Goal: Task Accomplishment & Management: Manage account settings

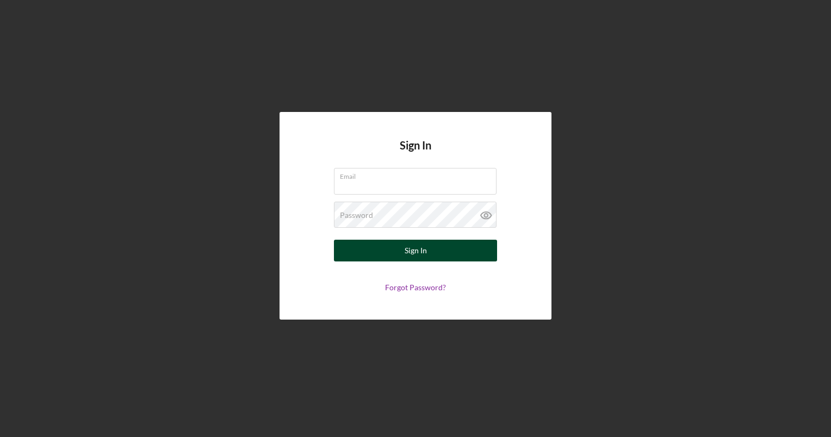
type input "[EMAIL_ADDRESS][DOMAIN_NAME]"
click at [396, 250] on button "Sign In" at bounding box center [415, 251] width 163 height 22
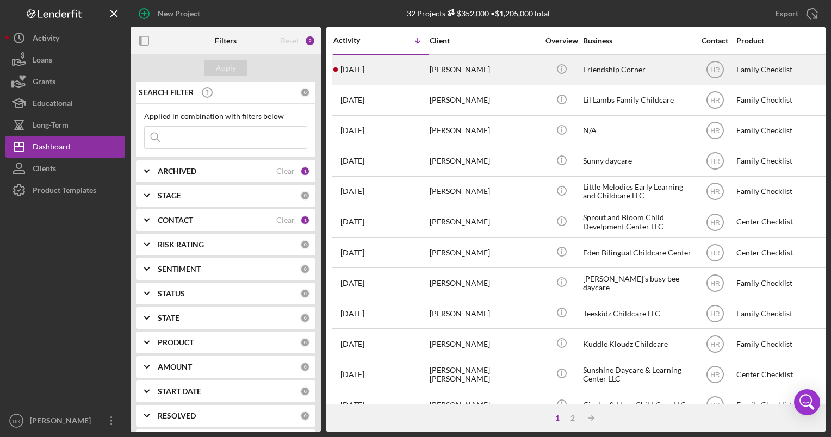
click at [633, 69] on div "Friendship Corner" at bounding box center [637, 69] width 109 height 29
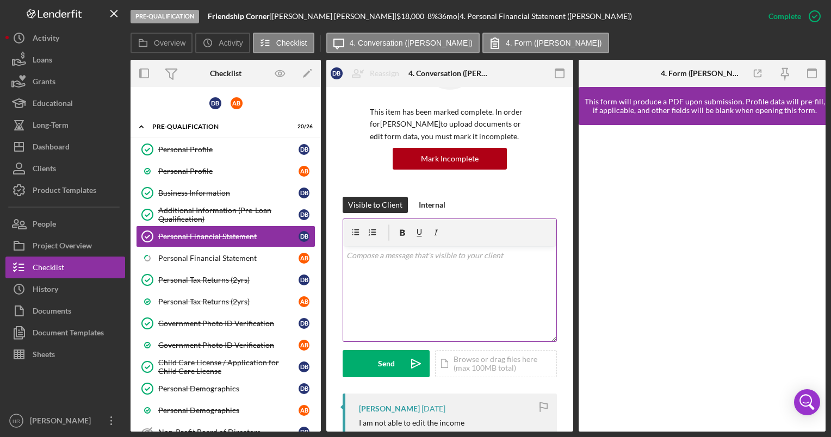
scroll to position [109, 0]
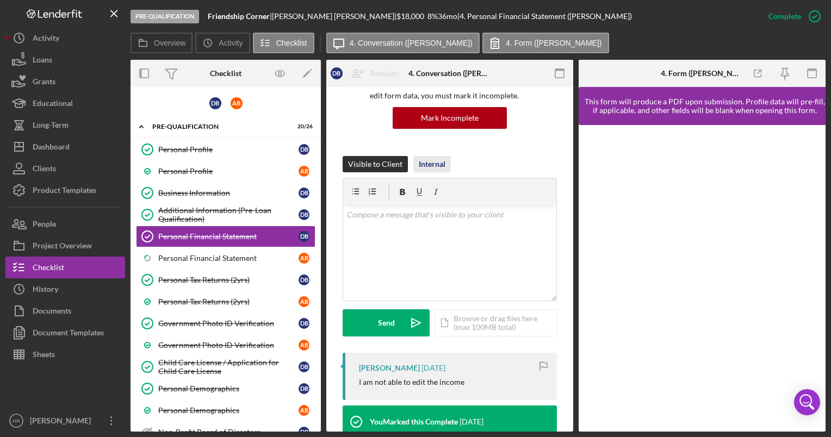
click at [441, 164] on div "Internal" at bounding box center [432, 164] width 27 height 16
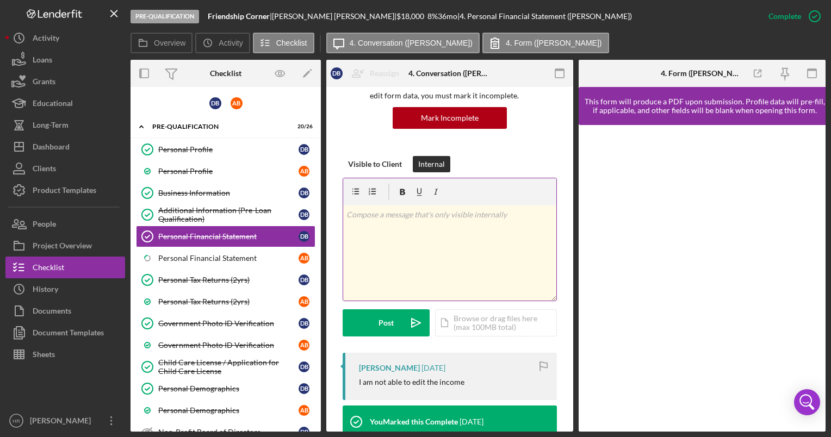
click at [401, 219] on p at bounding box center [449, 215] width 207 height 12
click at [440, 211] on p "they have income from their business and [PERSON_NAME] has W2 income with their…" at bounding box center [449, 221] width 207 height 24
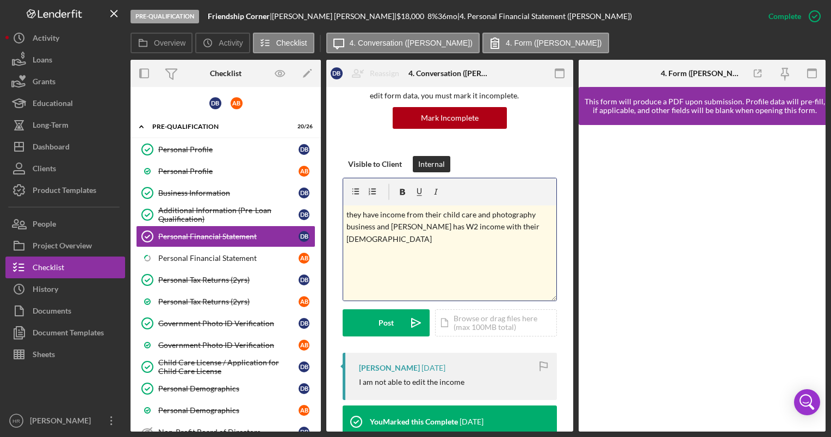
click at [376, 265] on div "v Color teal Color pink Remove color Add row above Add row below Add column bef…" at bounding box center [449, 252] width 213 height 95
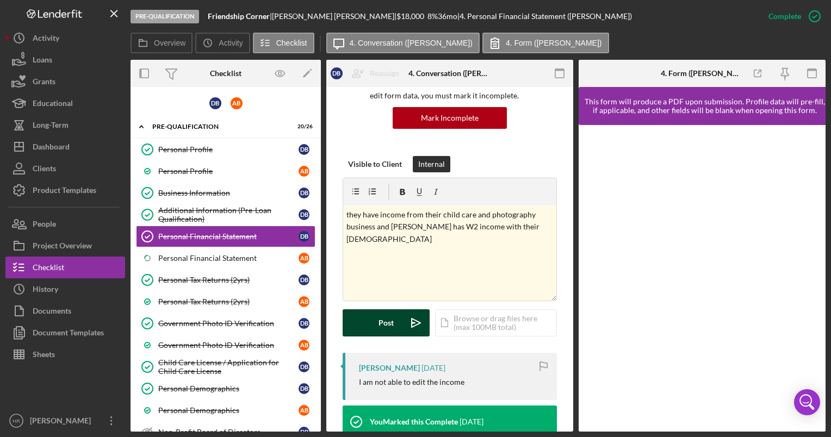
click at [376, 320] on button "Post Icon/icon-invite-send" at bounding box center [385, 322] width 87 height 27
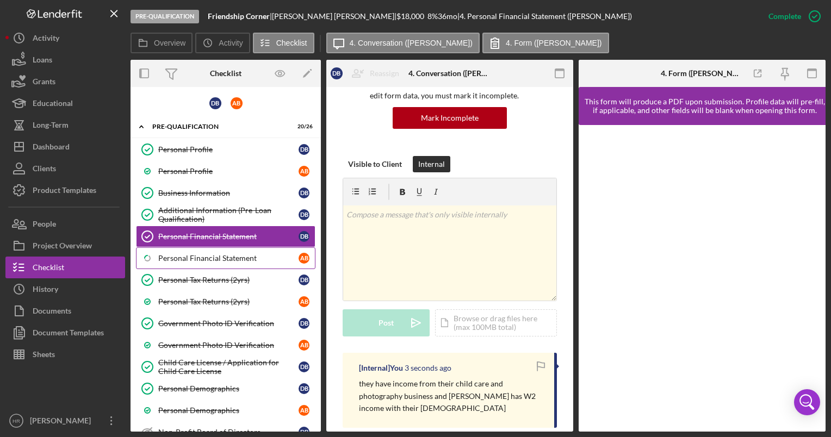
click at [191, 248] on link "Icon/Checklist Item Sub Partial Personal Financial Statement A B" at bounding box center [225, 258] width 179 height 22
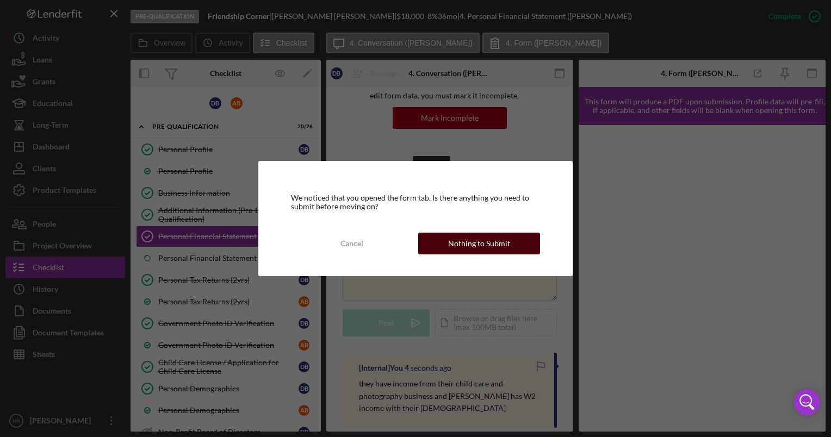
click at [482, 240] on div "Nothing to Submit" at bounding box center [479, 244] width 62 height 22
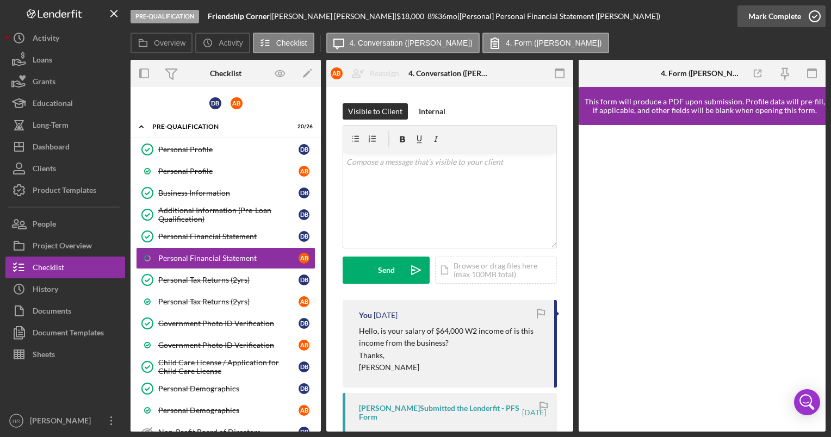
click at [811, 16] on icon "button" at bounding box center [814, 16] width 27 height 27
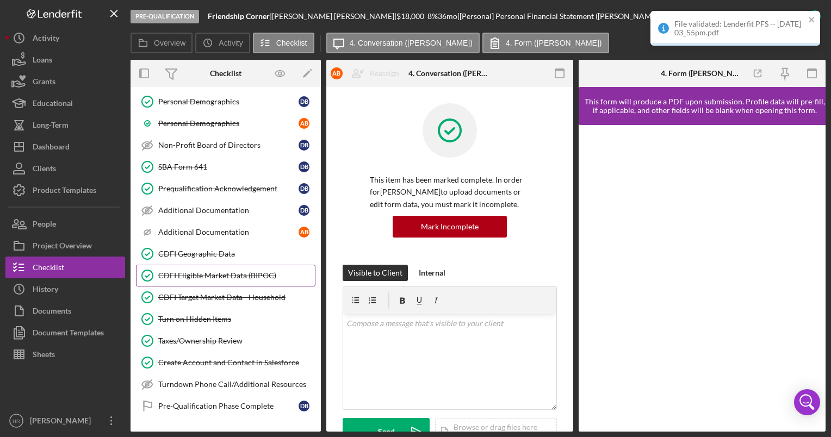
scroll to position [326, 0]
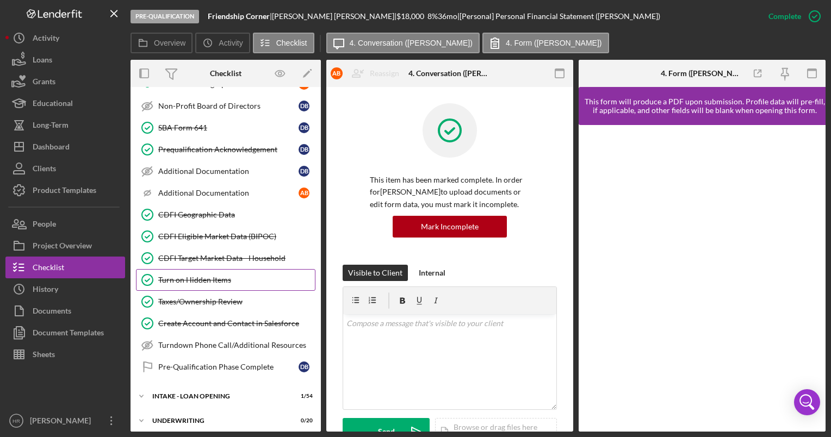
click at [202, 276] on div "Turn on Hidden Items" at bounding box center [236, 280] width 157 height 9
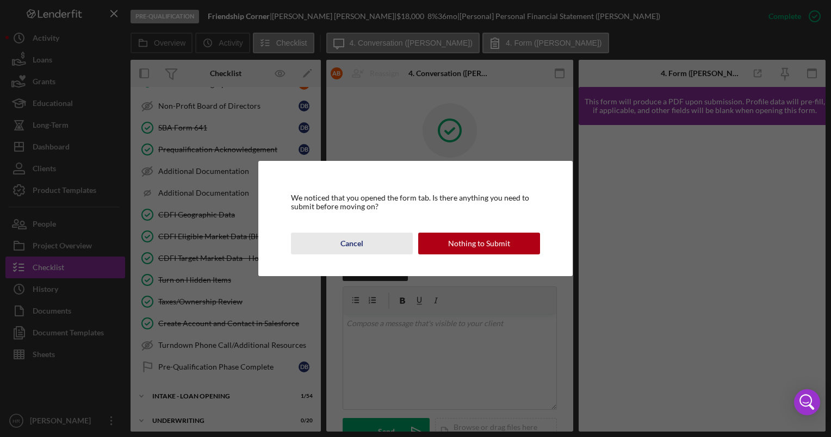
click at [348, 248] on div "Cancel" at bounding box center [351, 244] width 23 height 22
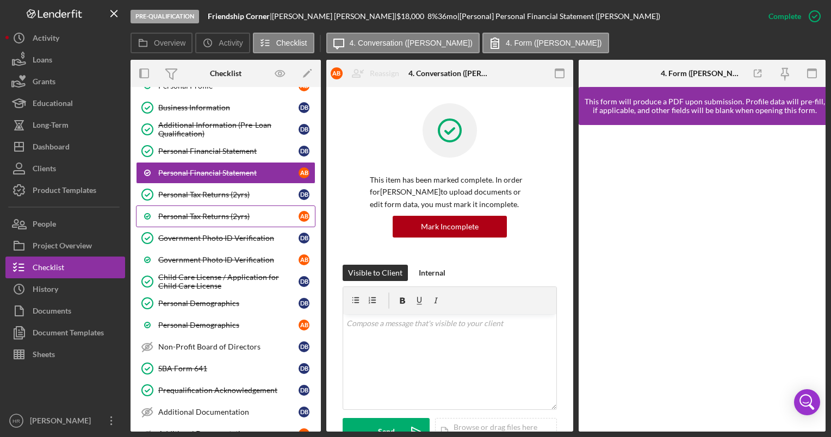
scroll to position [0, 0]
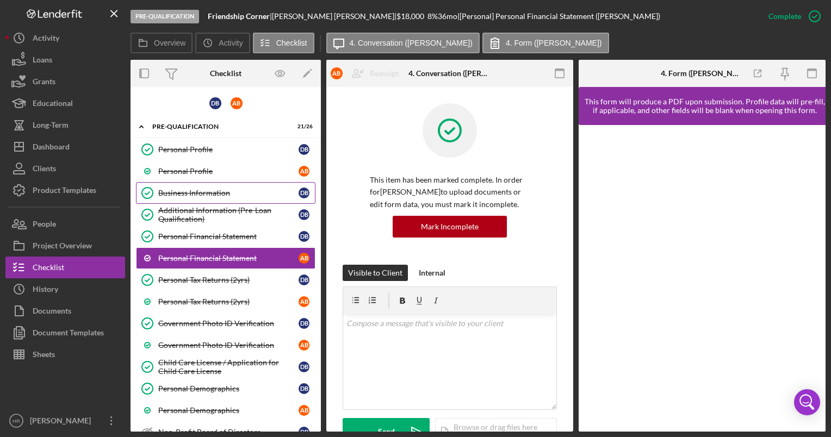
click at [202, 190] on div "Business Information" at bounding box center [228, 193] width 140 height 9
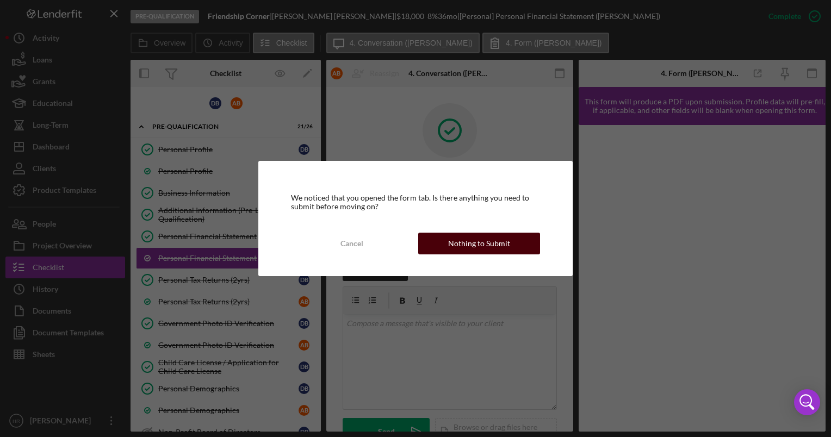
click at [489, 238] on div "Nothing to Submit" at bounding box center [479, 244] width 62 height 22
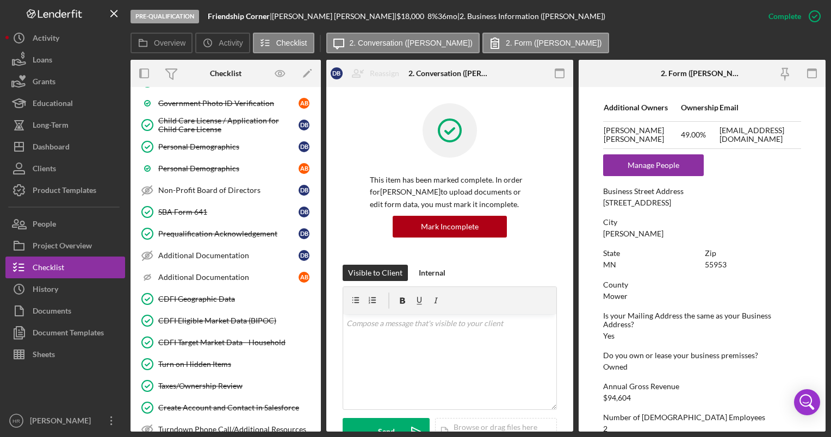
scroll to position [326, 0]
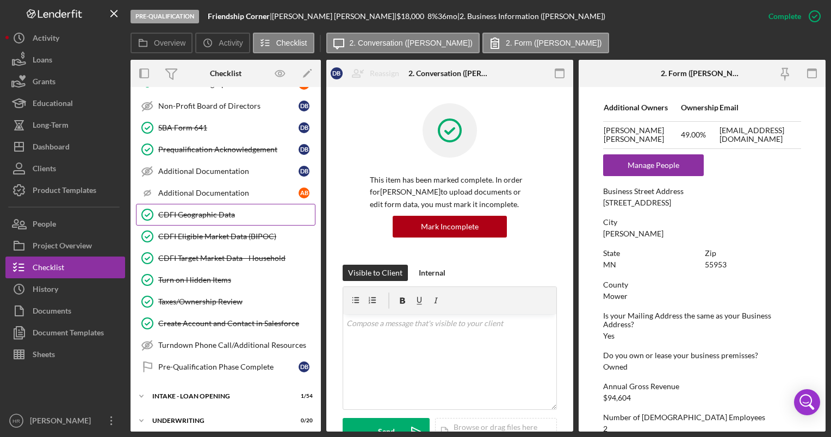
click at [205, 204] on link "CDFI Geographic Data CDFI Geographic Data" at bounding box center [225, 215] width 179 height 22
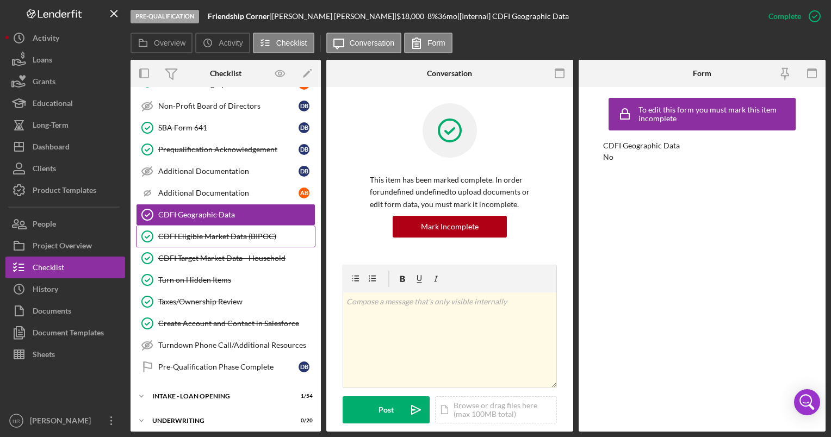
click at [191, 232] on div "CDFI Eligible Market Data (BIPOC)" at bounding box center [236, 236] width 157 height 9
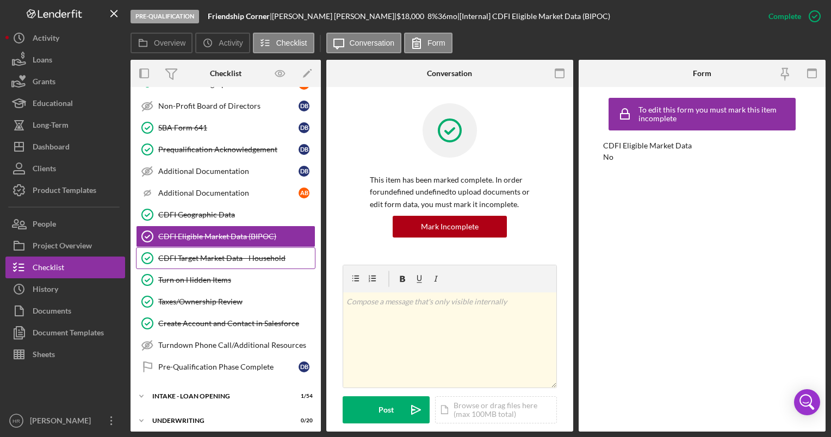
click at [189, 254] on div "CDFI Target Market Data - Household" at bounding box center [236, 258] width 157 height 9
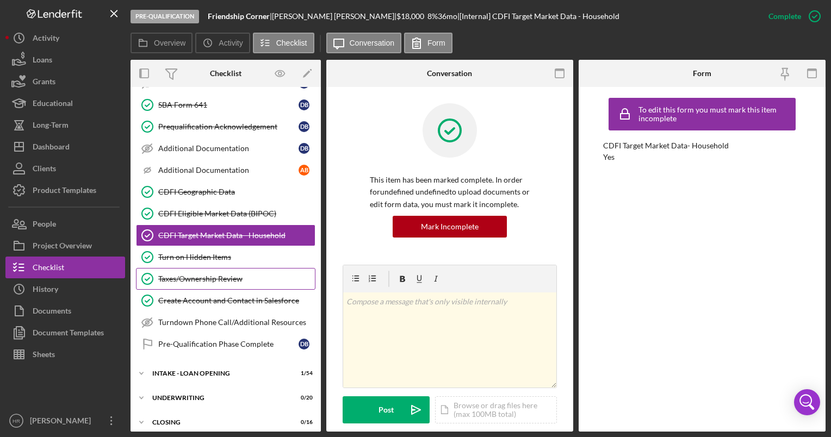
scroll to position [398, 0]
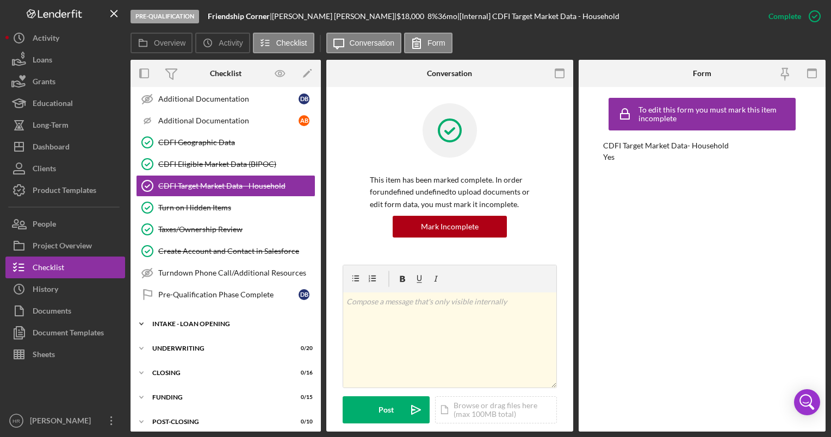
click at [211, 313] on div "Icon/Expander INTAKE - LOAN OPENING 1 / 54" at bounding box center [225, 324] width 190 height 22
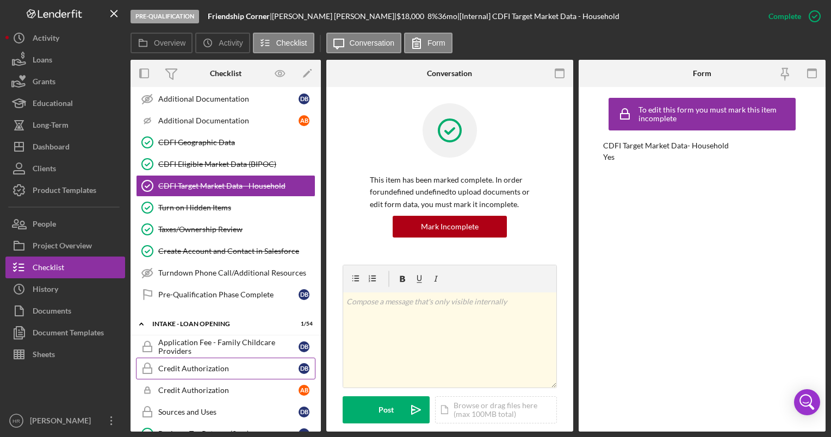
scroll to position [507, 0]
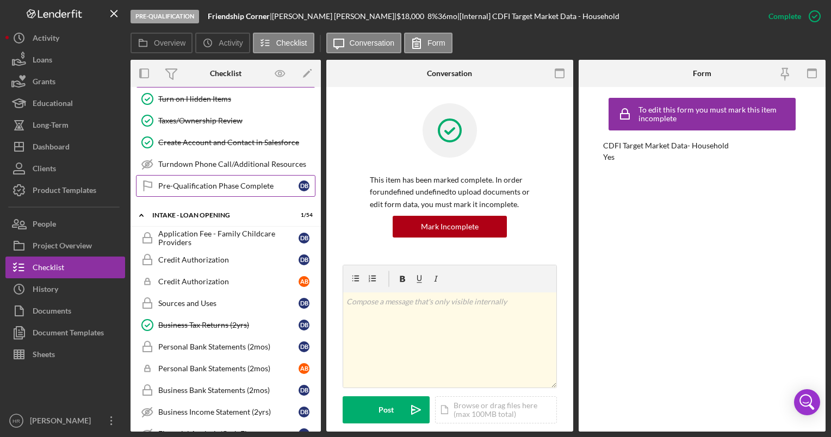
click at [212, 175] on link "Pre-Qualification Phase Complete Pre-Qualification Phase Complete D B" at bounding box center [225, 186] width 179 height 22
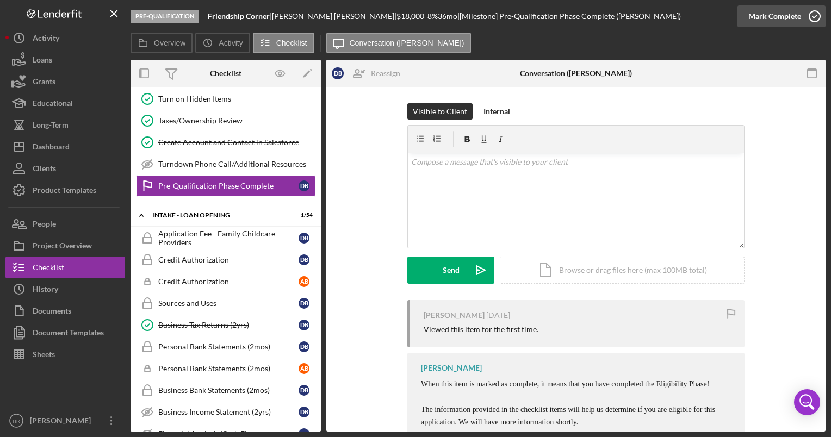
click at [816, 14] on icon "button" at bounding box center [814, 16] width 27 height 27
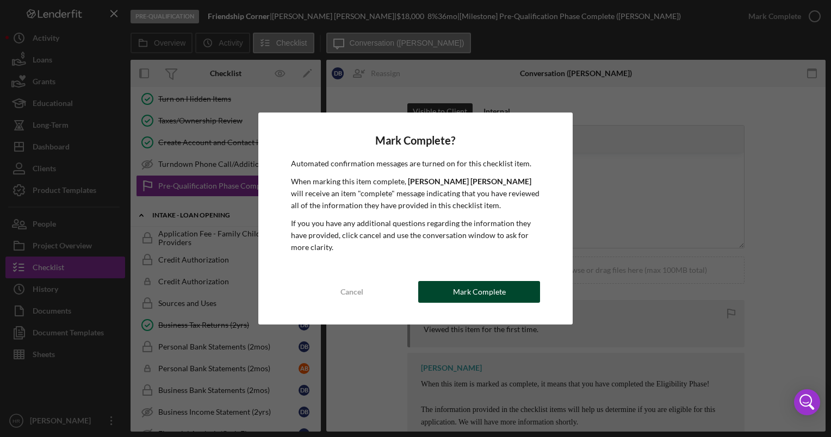
click at [458, 288] on div "Mark Complete" at bounding box center [479, 292] width 53 height 22
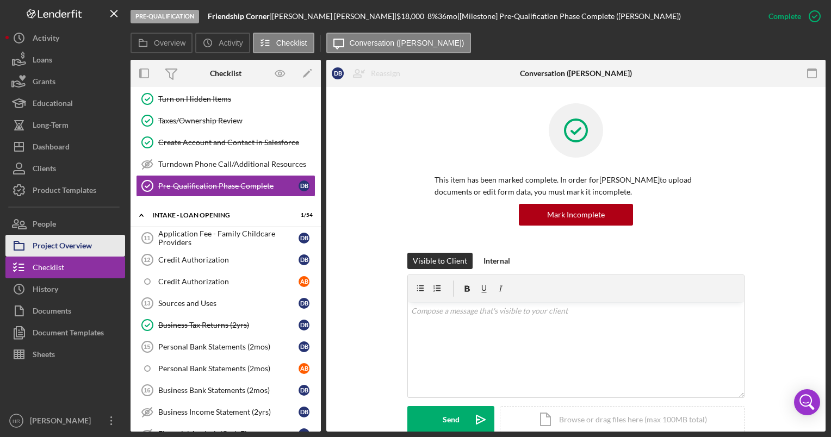
click at [61, 248] on div "Project Overview" at bounding box center [62, 247] width 59 height 24
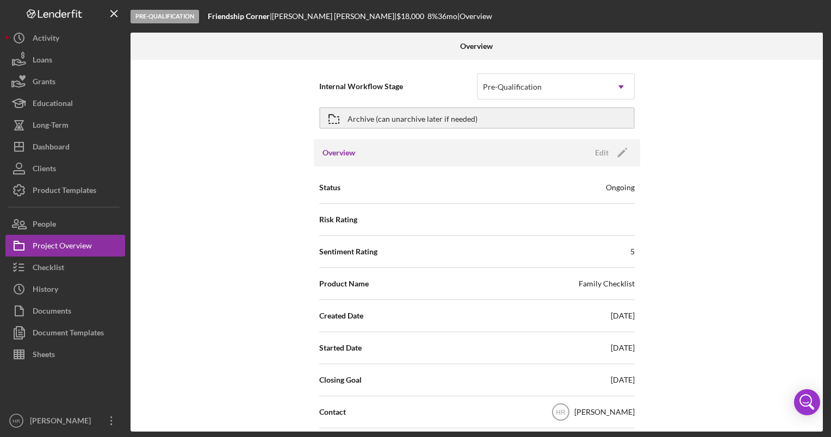
click at [563, 104] on div "Archive (can unarchive later if needed)" at bounding box center [476, 117] width 315 height 27
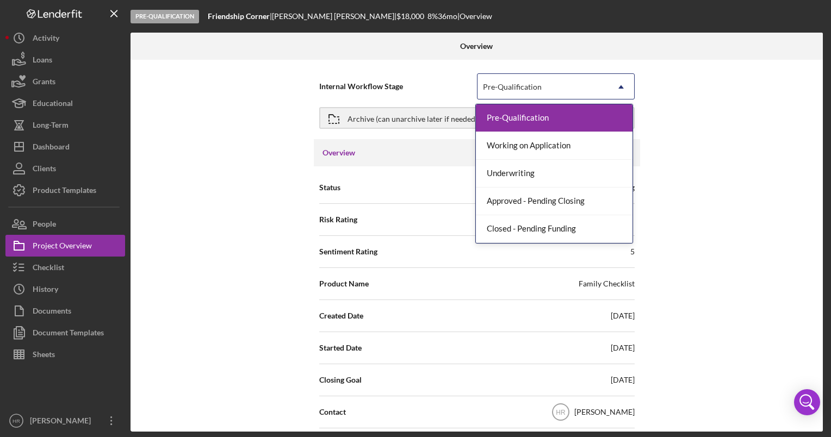
click at [563, 94] on div "Pre-Qualification" at bounding box center [542, 86] width 130 height 25
click at [527, 143] on div "Working on Application" at bounding box center [554, 146] width 157 height 28
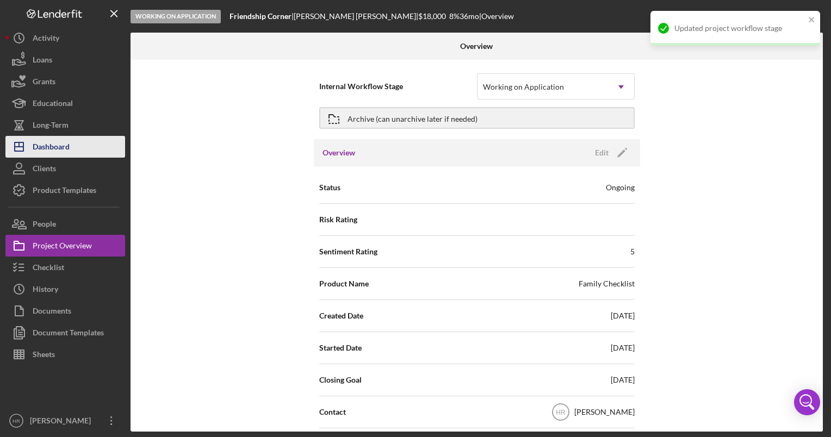
click at [72, 143] on button "Icon/Dashboard Dashboard" at bounding box center [65, 147] width 120 height 22
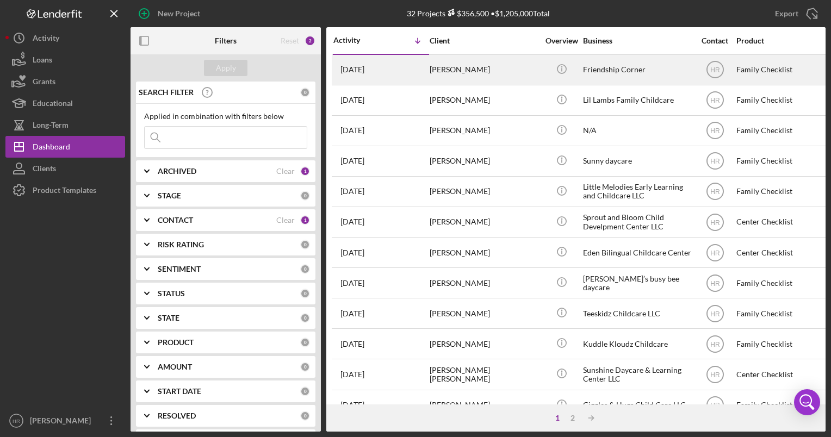
click at [672, 61] on div "Friendship Corner" at bounding box center [637, 69] width 109 height 29
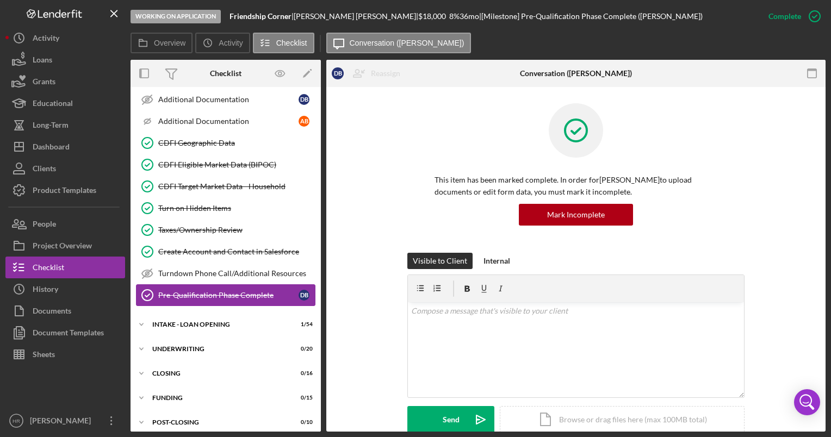
scroll to position [398, 0]
click at [187, 313] on div "Icon/Expander INTAKE - LOAN OPENING 1 / 54" at bounding box center [225, 324] width 190 height 22
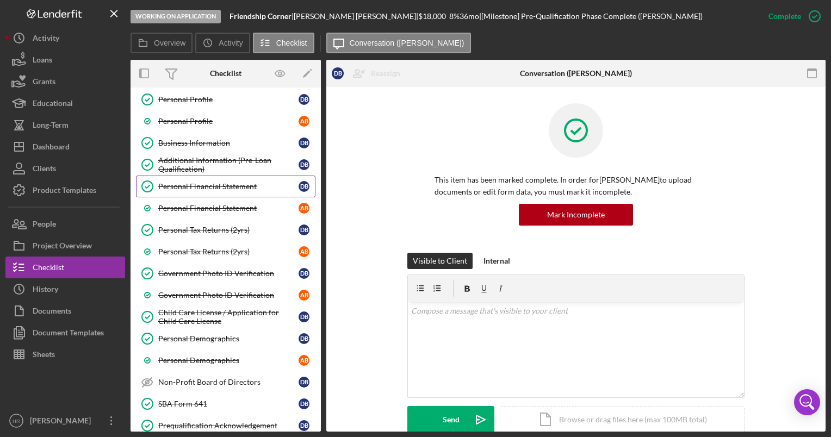
scroll to position [0, 0]
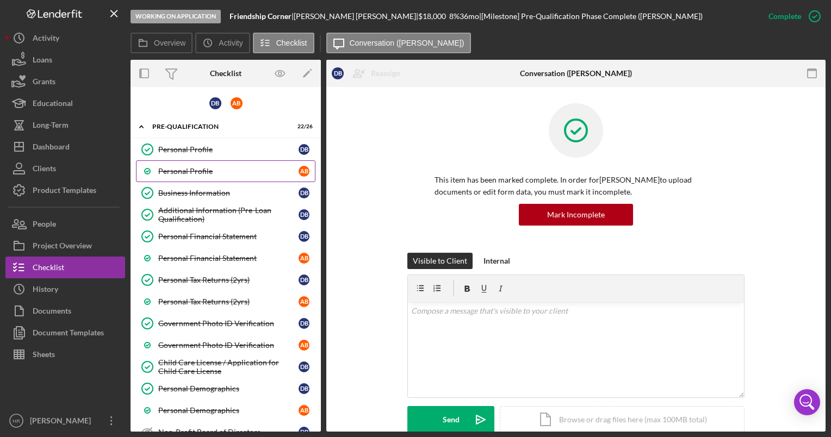
click at [205, 178] on link "Personal Profile A B" at bounding box center [225, 171] width 179 height 22
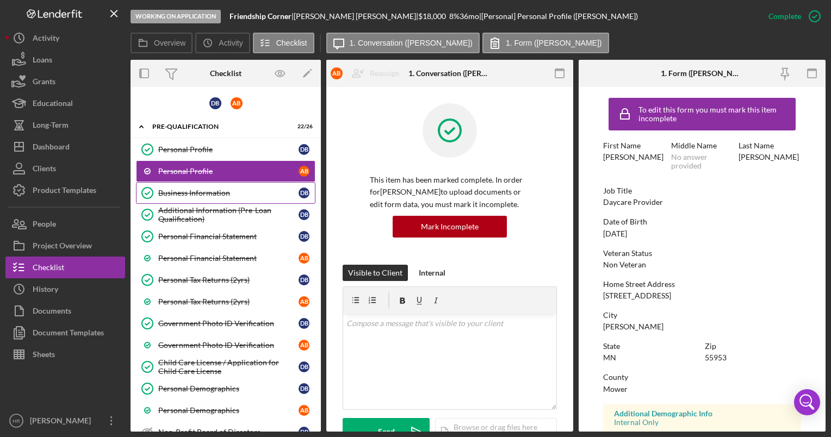
click at [200, 197] on link "Business Information Business Information D B" at bounding box center [225, 193] width 179 height 22
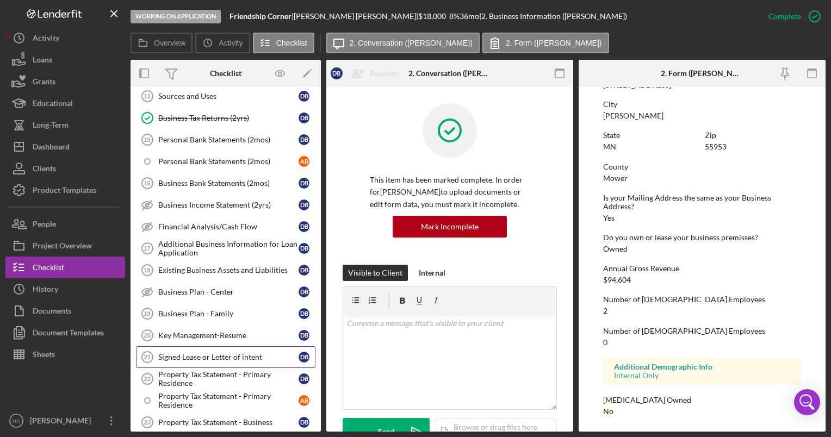
scroll to position [761, 0]
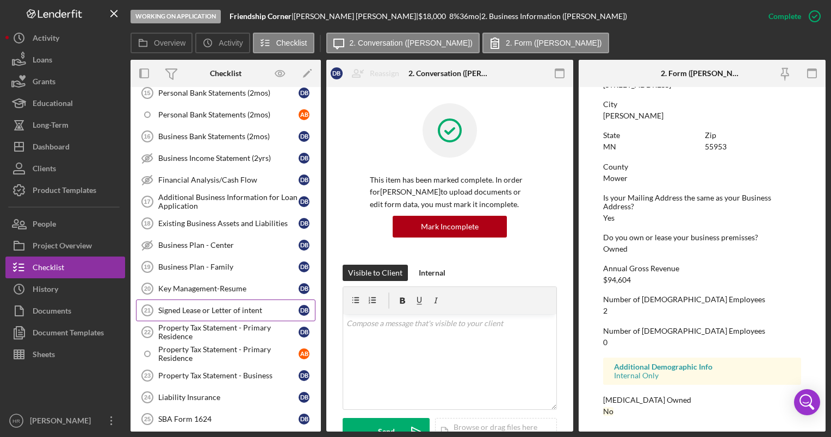
click at [223, 299] on link "Signed Lease or Letter of intent 21 Signed Lease or Letter of intent D B" at bounding box center [225, 310] width 179 height 22
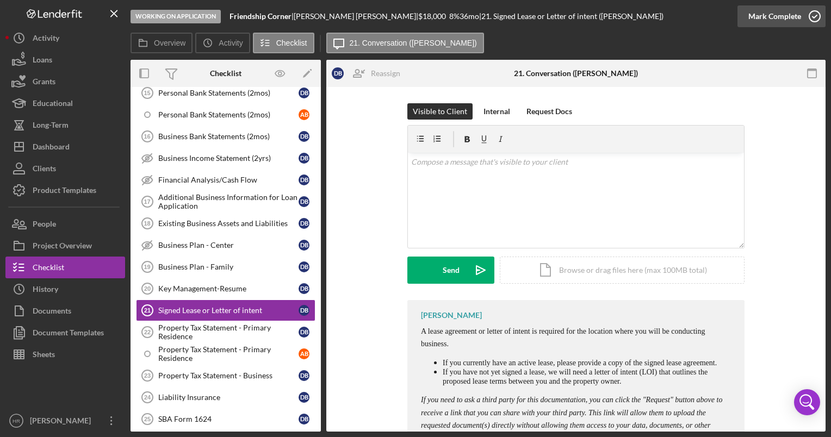
click at [810, 15] on icon "button" at bounding box center [814, 16] width 27 height 27
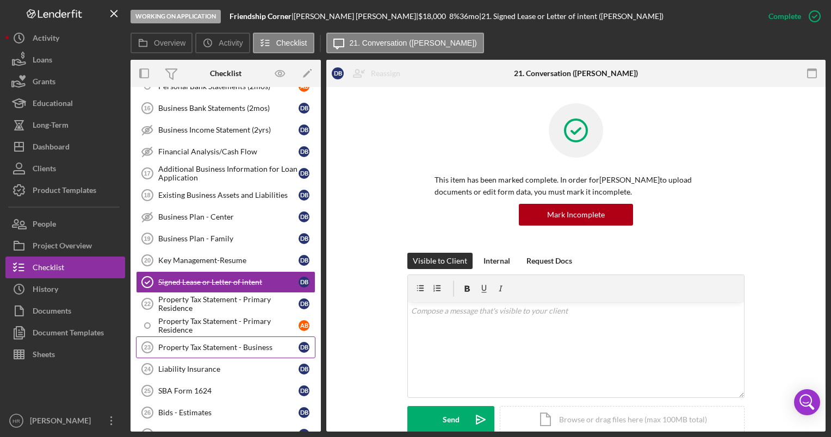
scroll to position [870, 0]
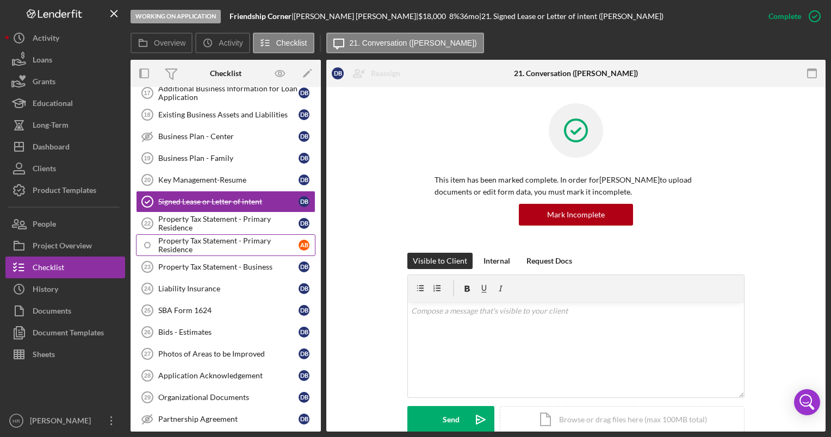
click at [195, 236] on div "Property Tax Statement - Primary Residence" at bounding box center [228, 244] width 140 height 17
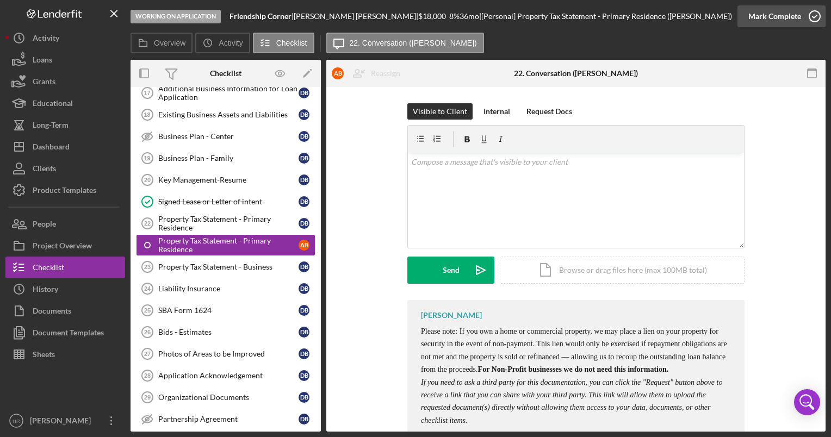
click at [812, 20] on icon "button" at bounding box center [814, 16] width 27 height 27
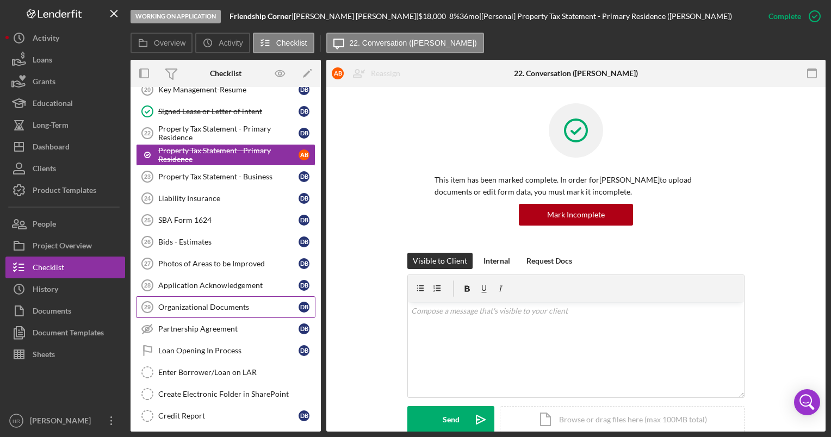
scroll to position [978, 0]
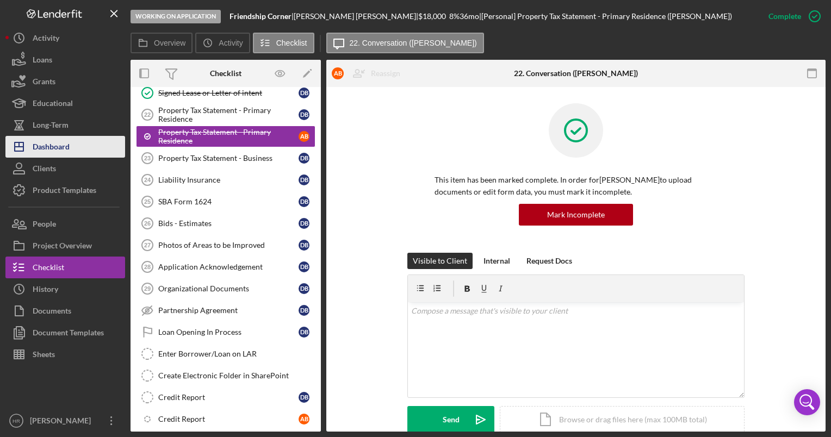
click at [64, 150] on div "Dashboard" at bounding box center [51, 148] width 37 height 24
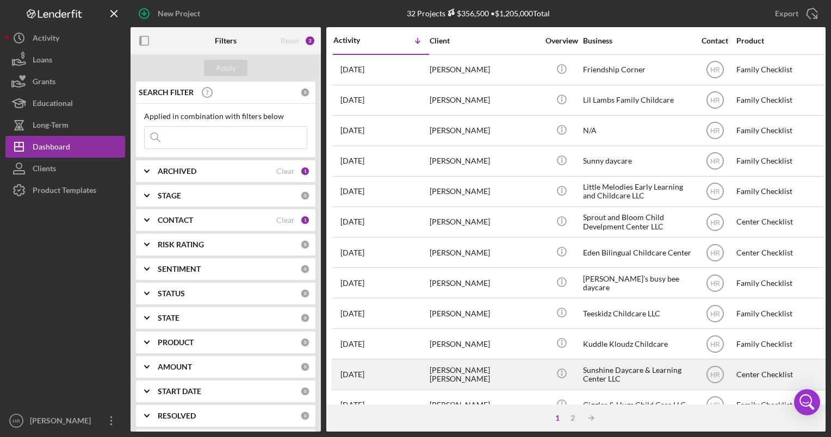
scroll to position [109, 0]
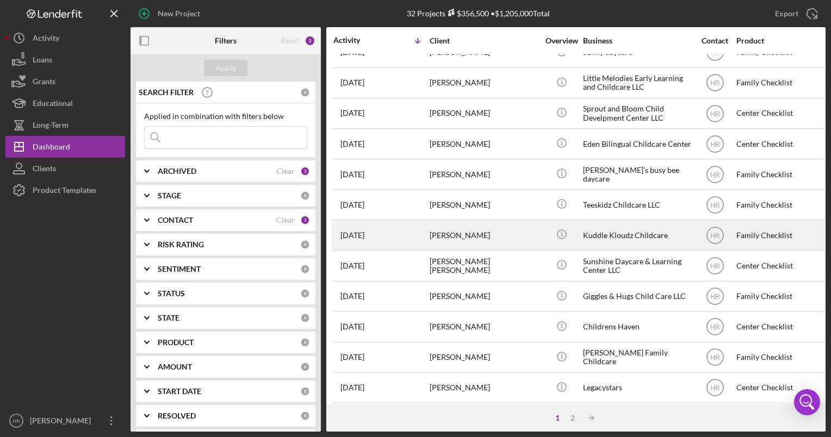
click at [609, 237] on div "Kuddle Kloudz Childcare" at bounding box center [637, 235] width 109 height 29
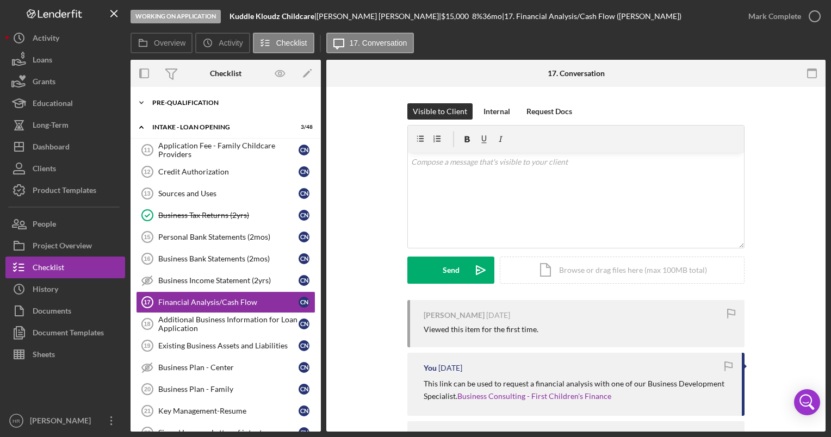
click at [180, 100] on div "Pre-Qualification" at bounding box center [229, 102] width 155 height 7
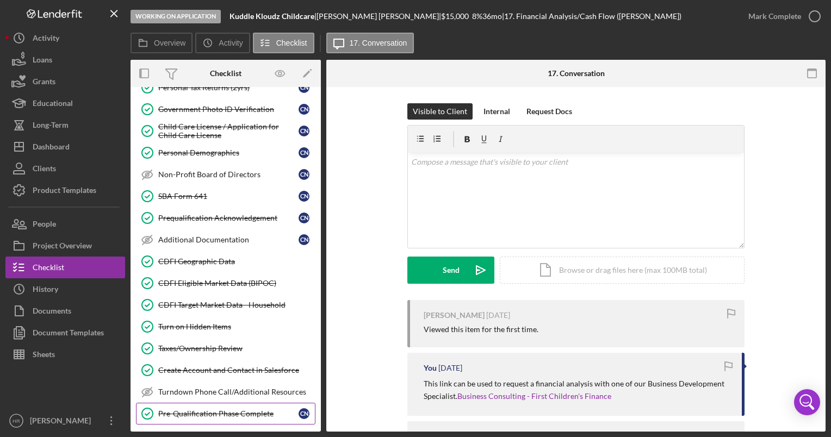
scroll to position [217, 0]
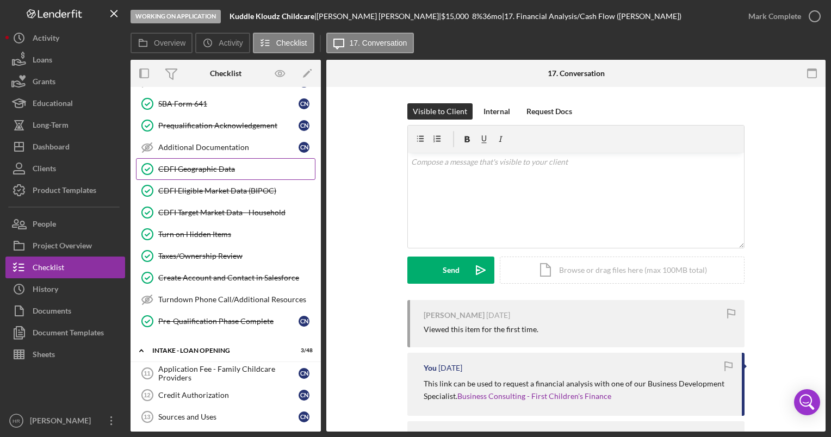
click at [197, 158] on link "CDFI Geographic Data CDFI Geographic Data" at bounding box center [225, 169] width 179 height 22
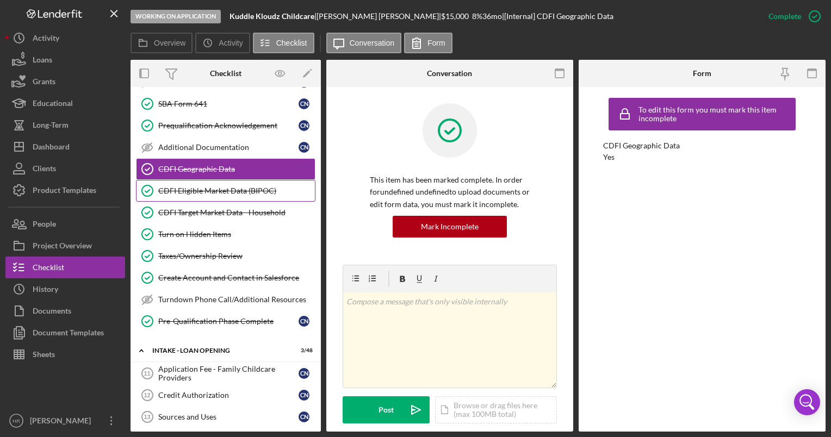
click at [179, 189] on div "CDFI Eligible Market Data (BIPOC)" at bounding box center [236, 190] width 157 height 9
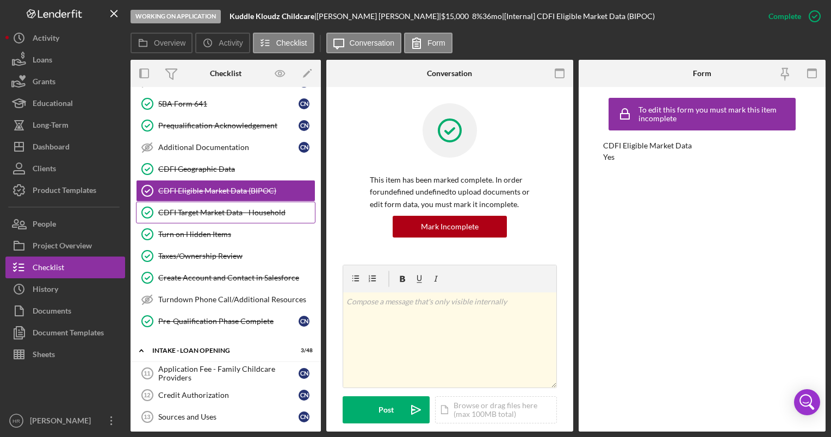
click at [182, 209] on div "CDFI Target Market Data - Household" at bounding box center [236, 212] width 157 height 9
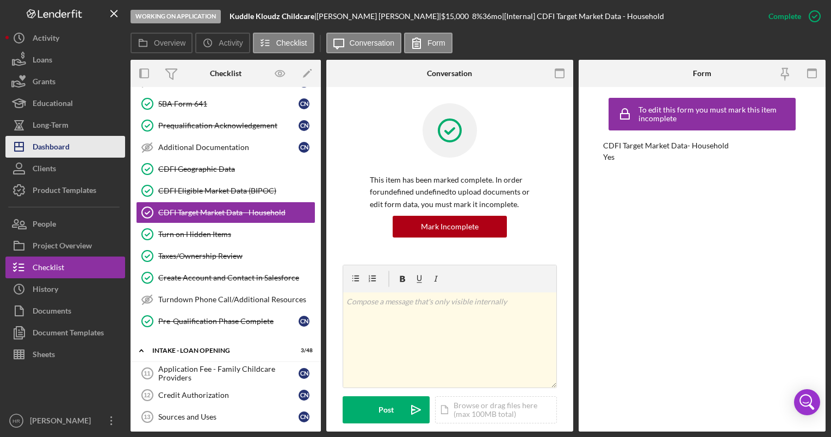
click at [78, 151] on button "Icon/Dashboard Dashboard" at bounding box center [65, 147] width 120 height 22
